Goal: Task Accomplishment & Management: Complete application form

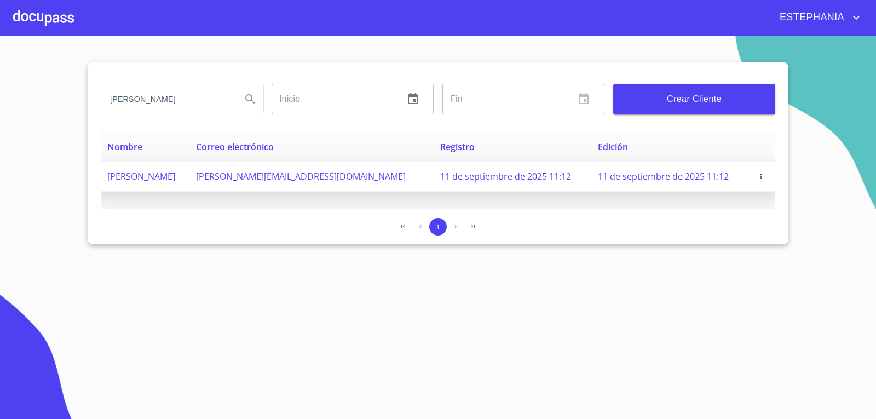
click at [668, 176] on span "11 de septiembre de 2025 11:12" at bounding box center [663, 176] width 131 height 12
click at [434, 181] on td "11 de septiembre de 2025 11:12" at bounding box center [513, 177] width 158 height 30
click at [300, 169] on td "[PERSON_NAME][EMAIL_ADDRESS][DOMAIN_NAME]" at bounding box center [311, 177] width 244 height 30
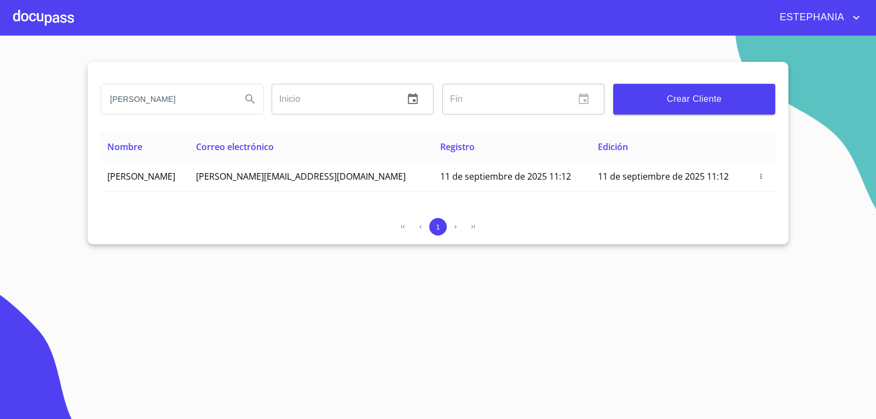
click at [57, 22] on div at bounding box center [43, 17] width 61 height 35
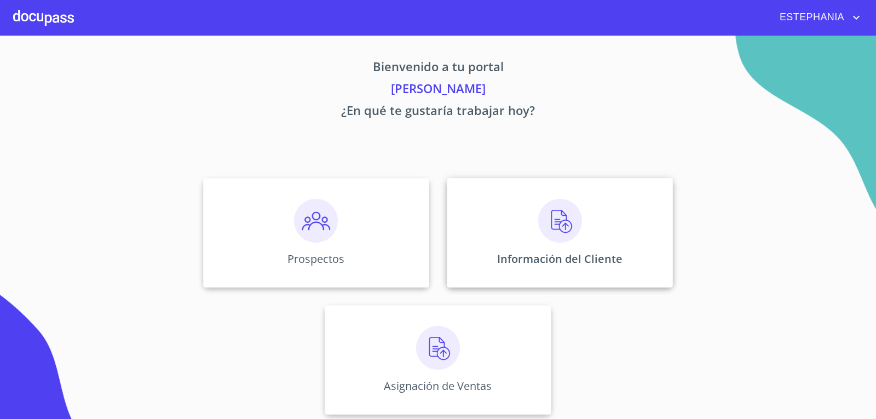
click at [539, 251] on div "Información del Cliente" at bounding box center [560, 233] width 226 height 110
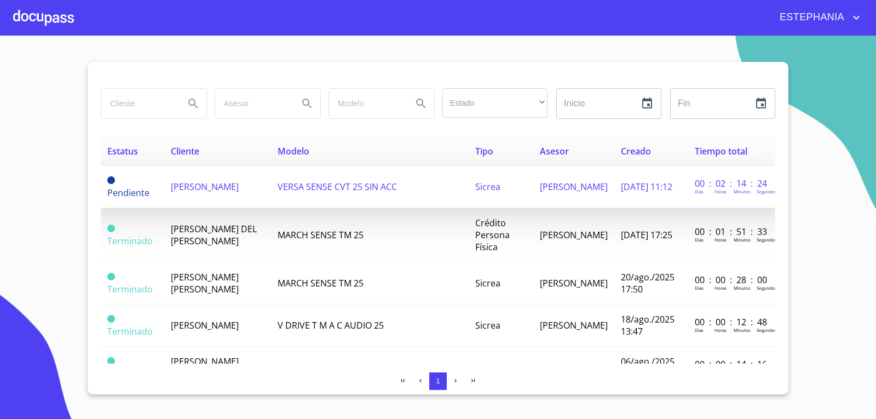
click at [221, 187] on td "[PERSON_NAME]" at bounding box center [217, 187] width 107 height 42
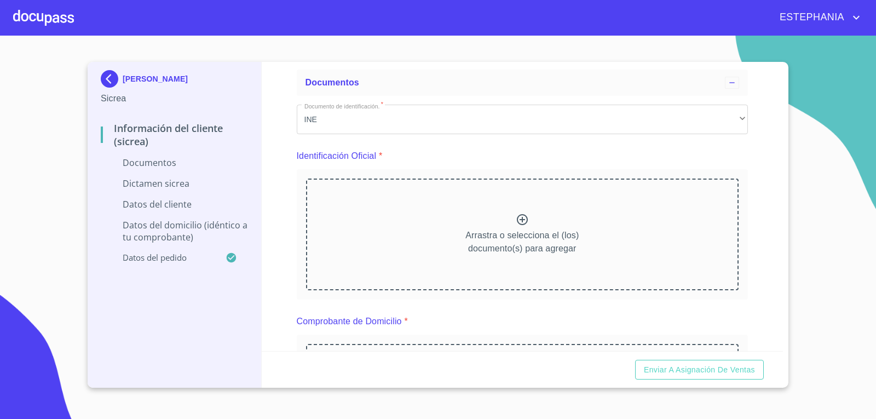
scroll to position [110, 0]
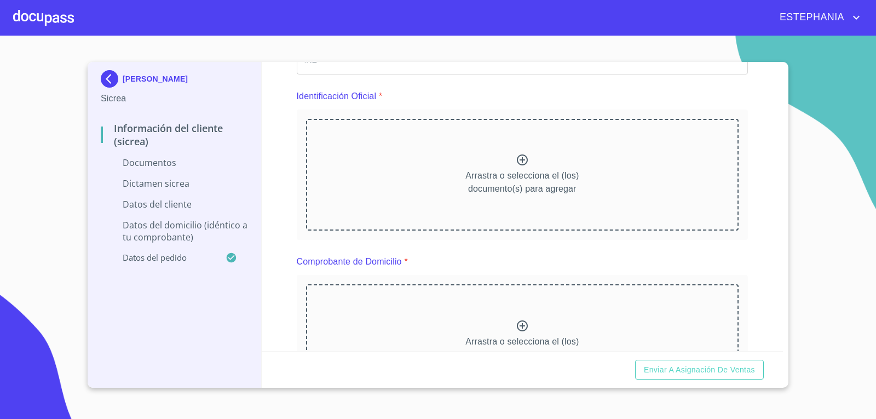
click at [522, 181] on p "Arrastra o selecciona el (los) documento(s) para agregar" at bounding box center [521, 182] width 113 height 26
click at [525, 163] on div "Arrastra o selecciona el (los) documento(s) para agregar" at bounding box center [522, 175] width 433 height 112
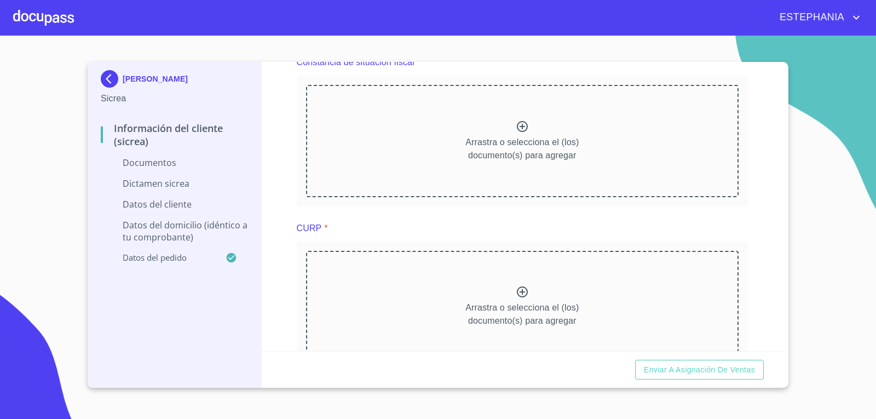
scroll to position [493, 0]
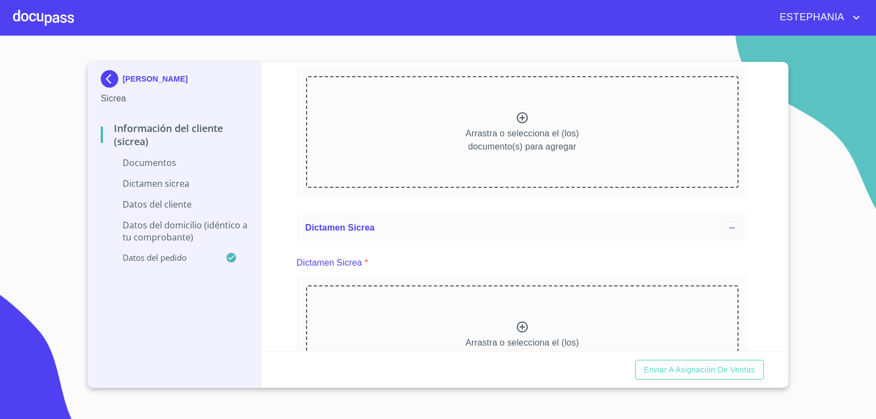
scroll to position [1150, 0]
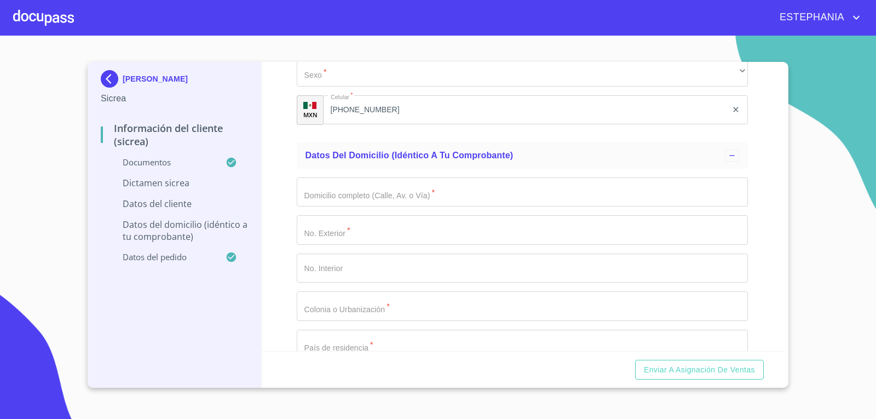
scroll to position [2245, 0]
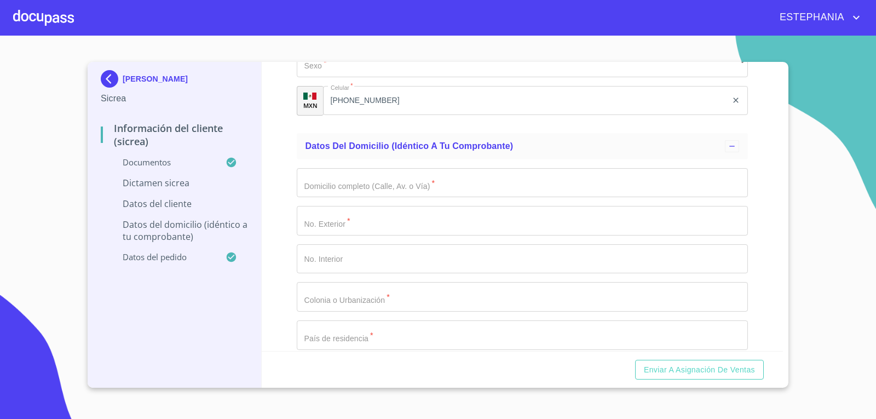
click at [394, 390] on section "[PERSON_NAME] Información del Cliente (Sicrea) Documentos Dictamen Sicrea Datos…" at bounding box center [438, 227] width 876 height 383
click at [37, 149] on section "[PERSON_NAME] Información del Cliente (Sicrea) Documentos Dictamen Sicrea Datos…" at bounding box center [438, 227] width 876 height 383
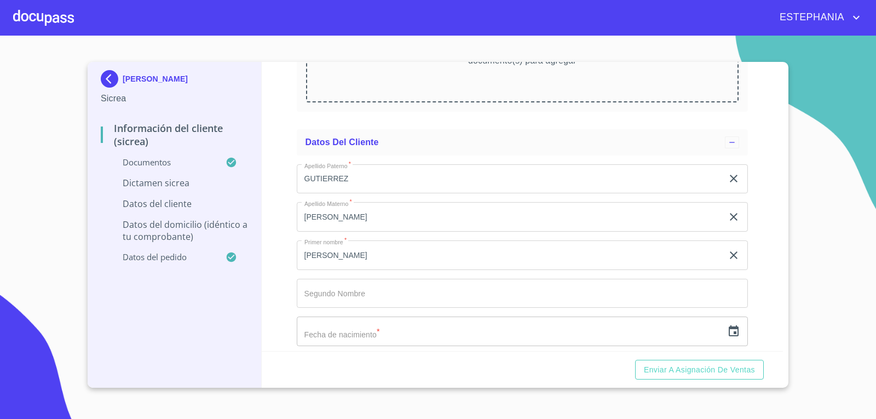
scroll to position [1752, 0]
